Goal: Navigation & Orientation: Understand site structure

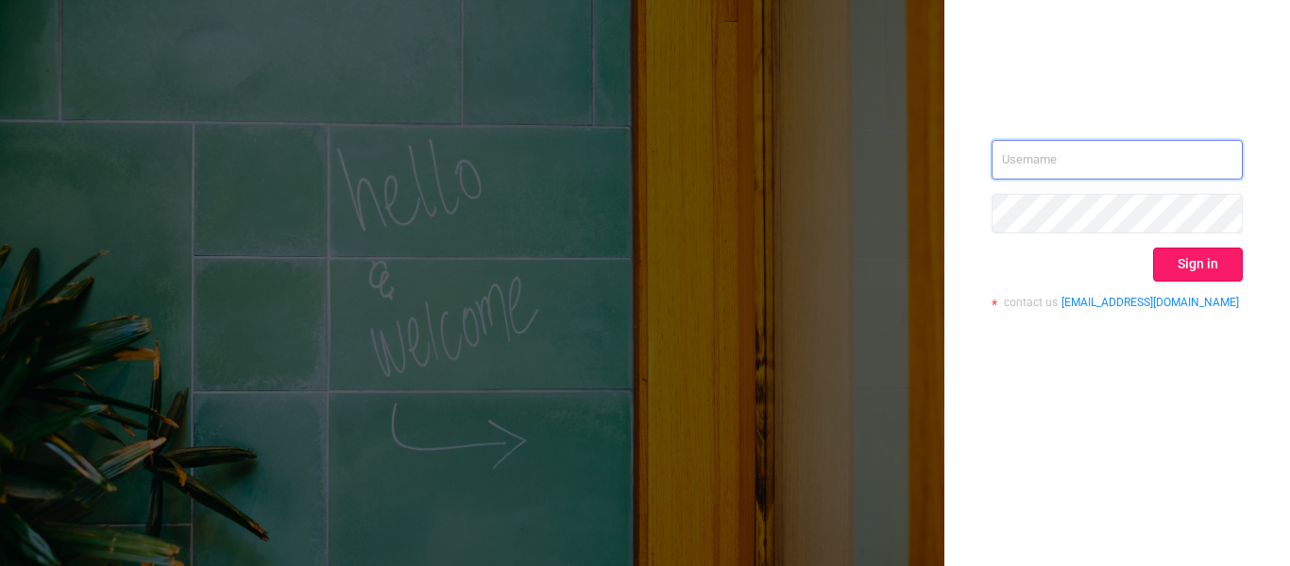
type input "[EMAIL_ADDRESS][DOMAIN_NAME]"
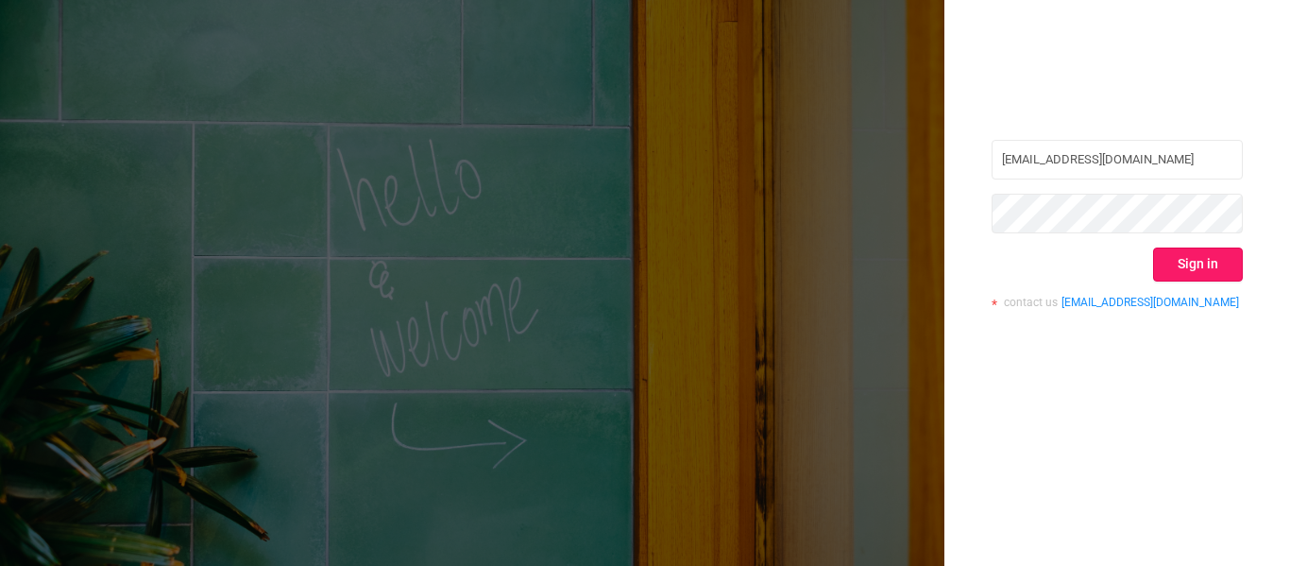
click at [1225, 256] on button "Sign in" at bounding box center [1198, 264] width 90 height 34
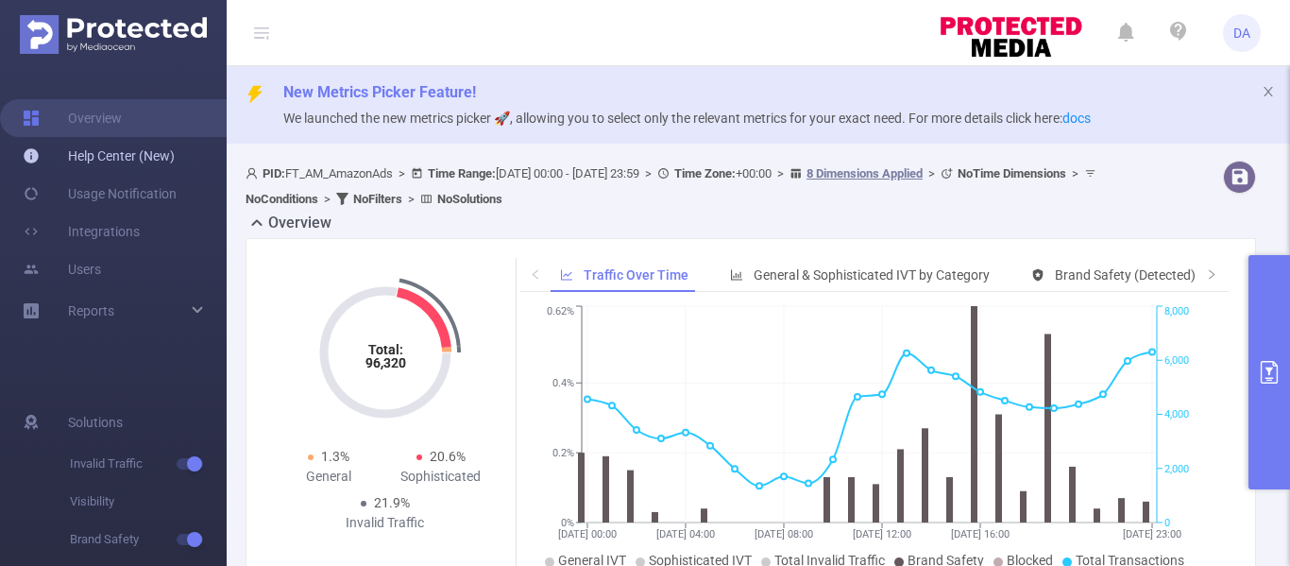
click at [118, 160] on link "Help Center (New)" at bounding box center [99, 156] width 152 height 38
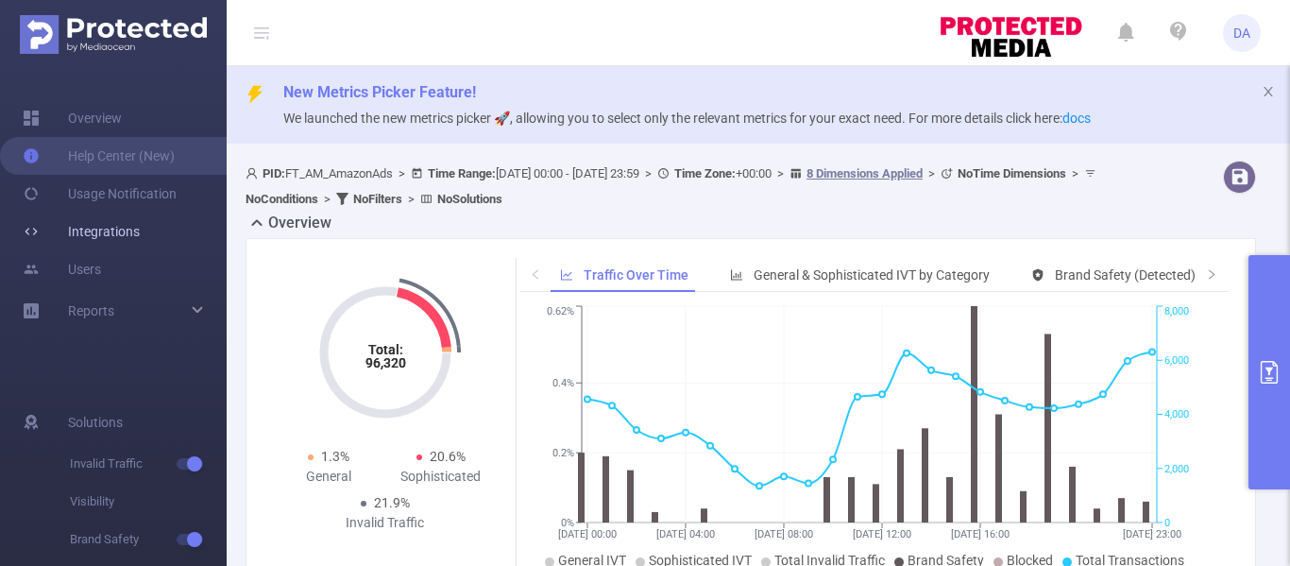
click at [110, 229] on link "Integrations" at bounding box center [81, 231] width 117 height 38
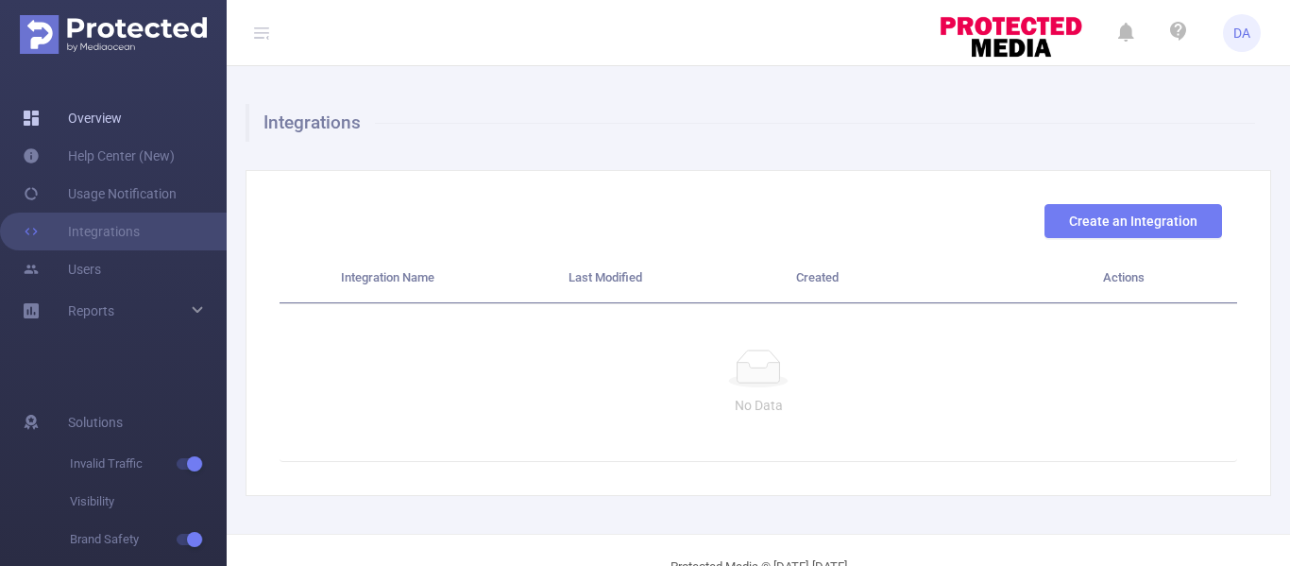
click at [109, 114] on link "Overview" at bounding box center [72, 118] width 99 height 38
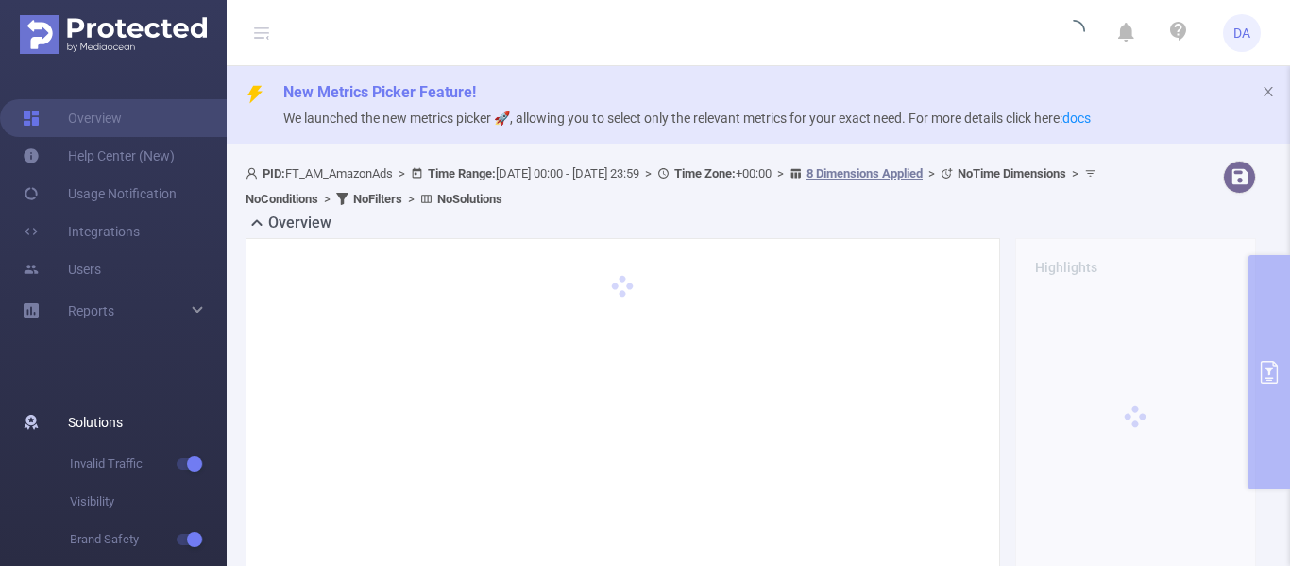
click at [86, 421] on span "Solutions" at bounding box center [95, 422] width 55 height 38
